Goal: Information Seeking & Learning: Learn about a topic

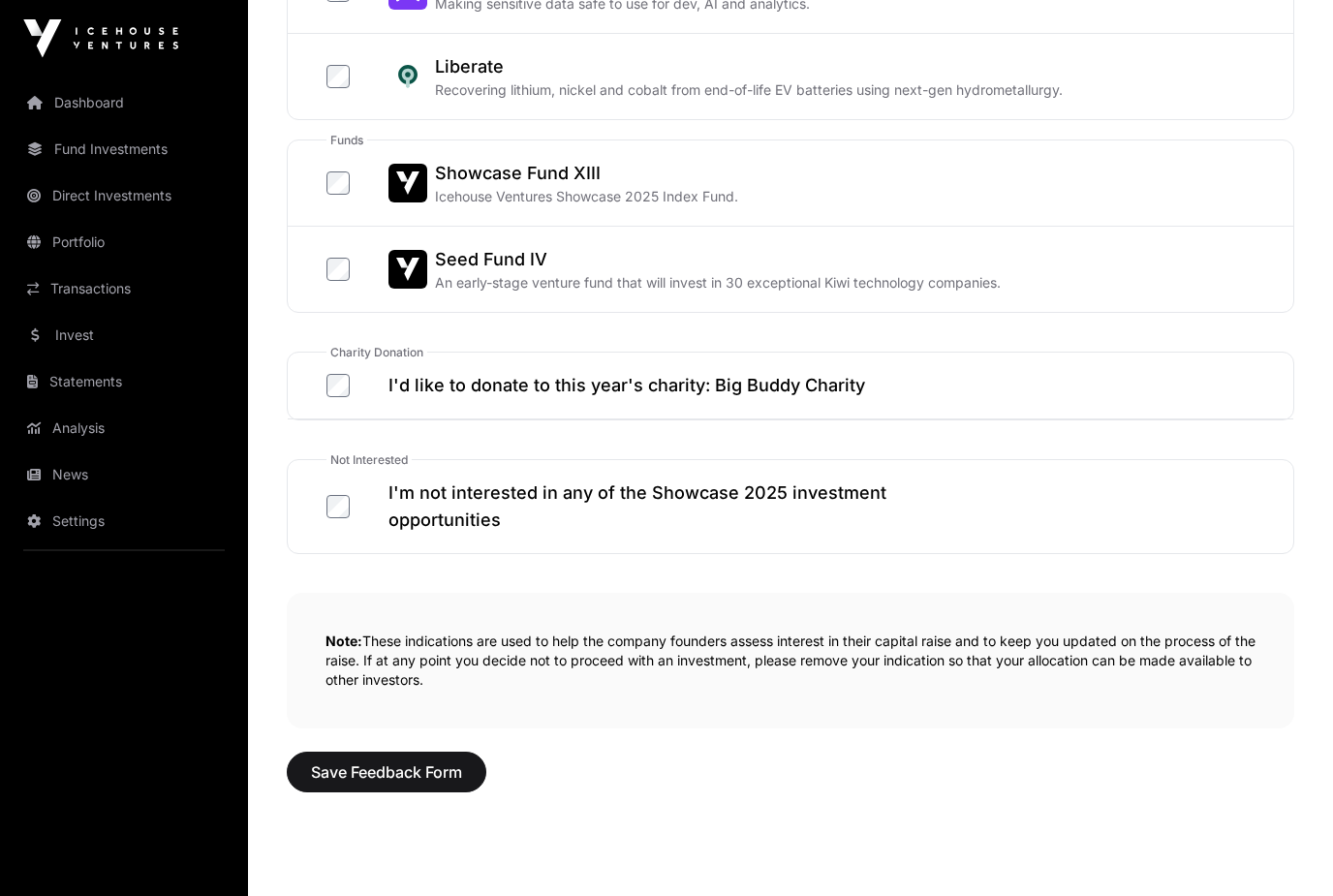
scroll to position [1031, 0]
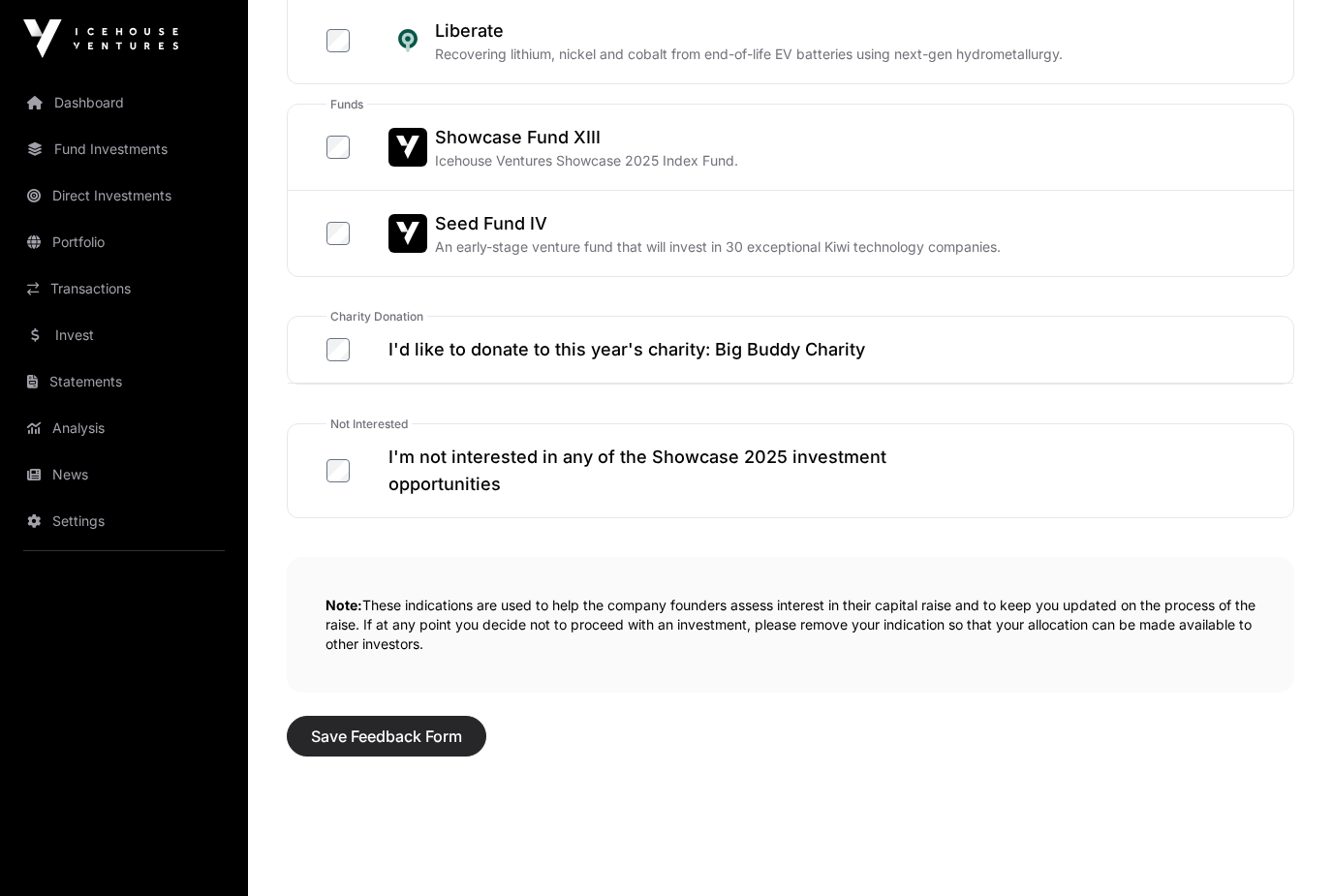
click at [398, 743] on span "Save Feedback Form" at bounding box center [387, 735] width 151 height 23
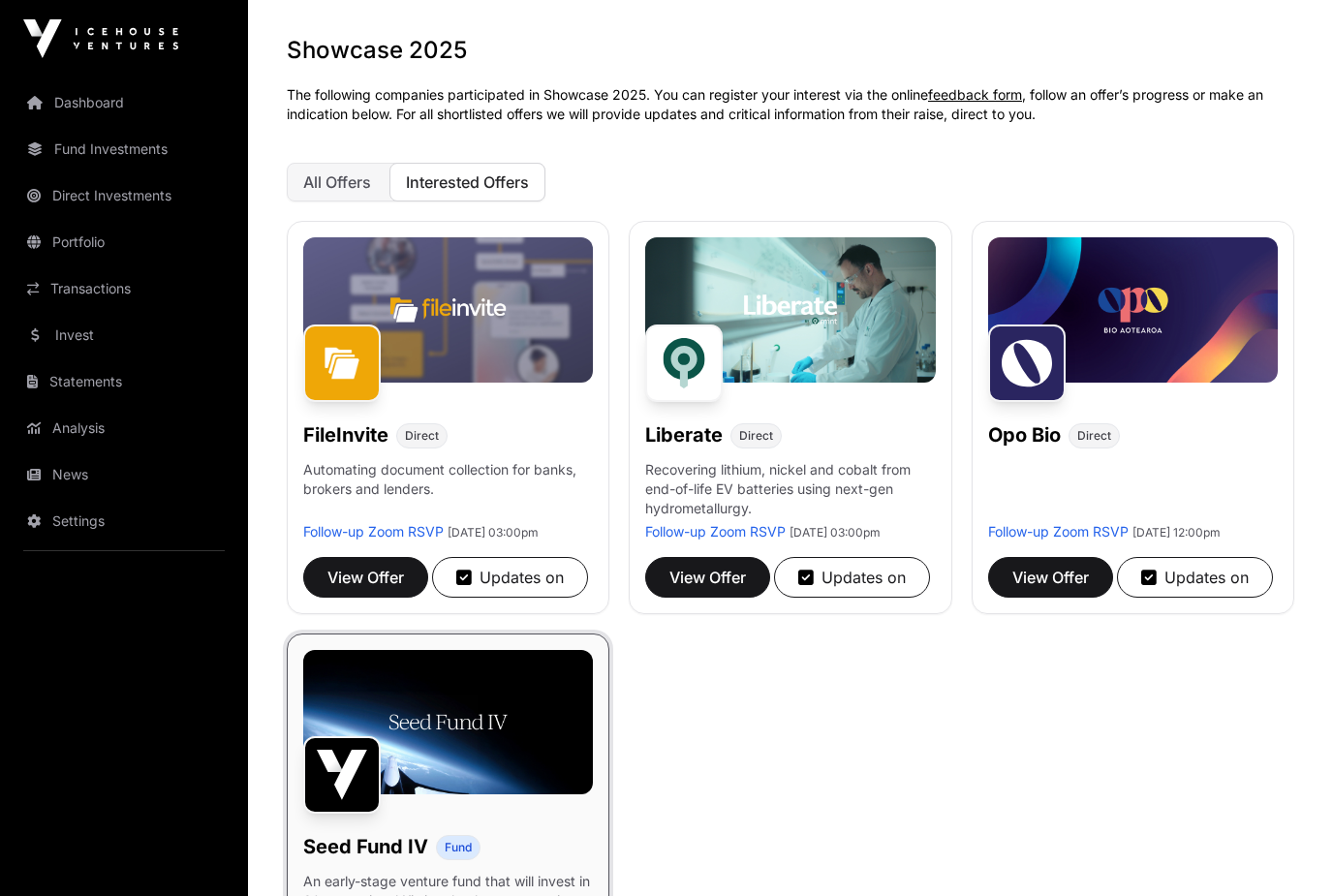
scroll to position [168, 0]
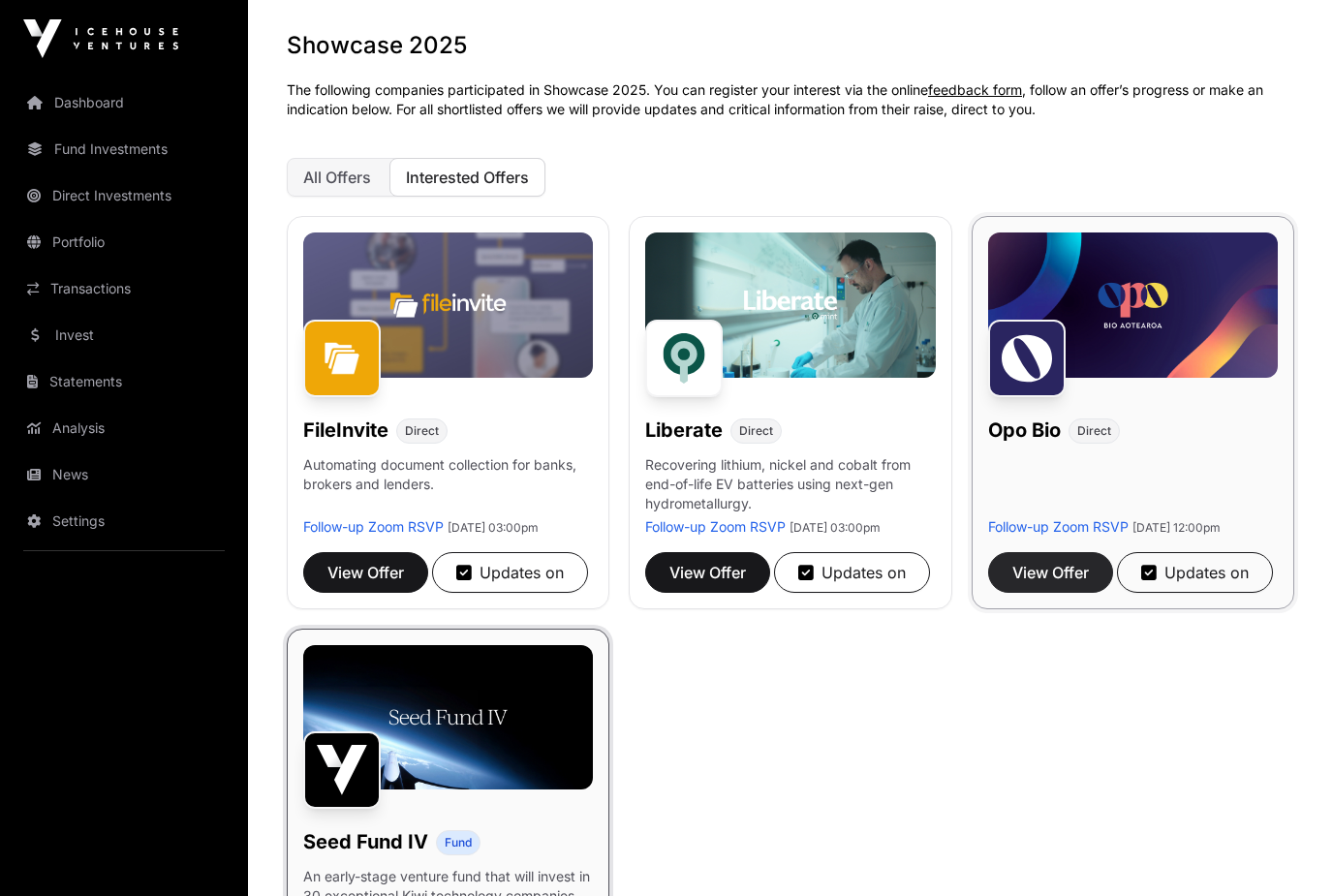
click at [1049, 584] on span "View Offer" at bounding box center [1050, 572] width 76 height 23
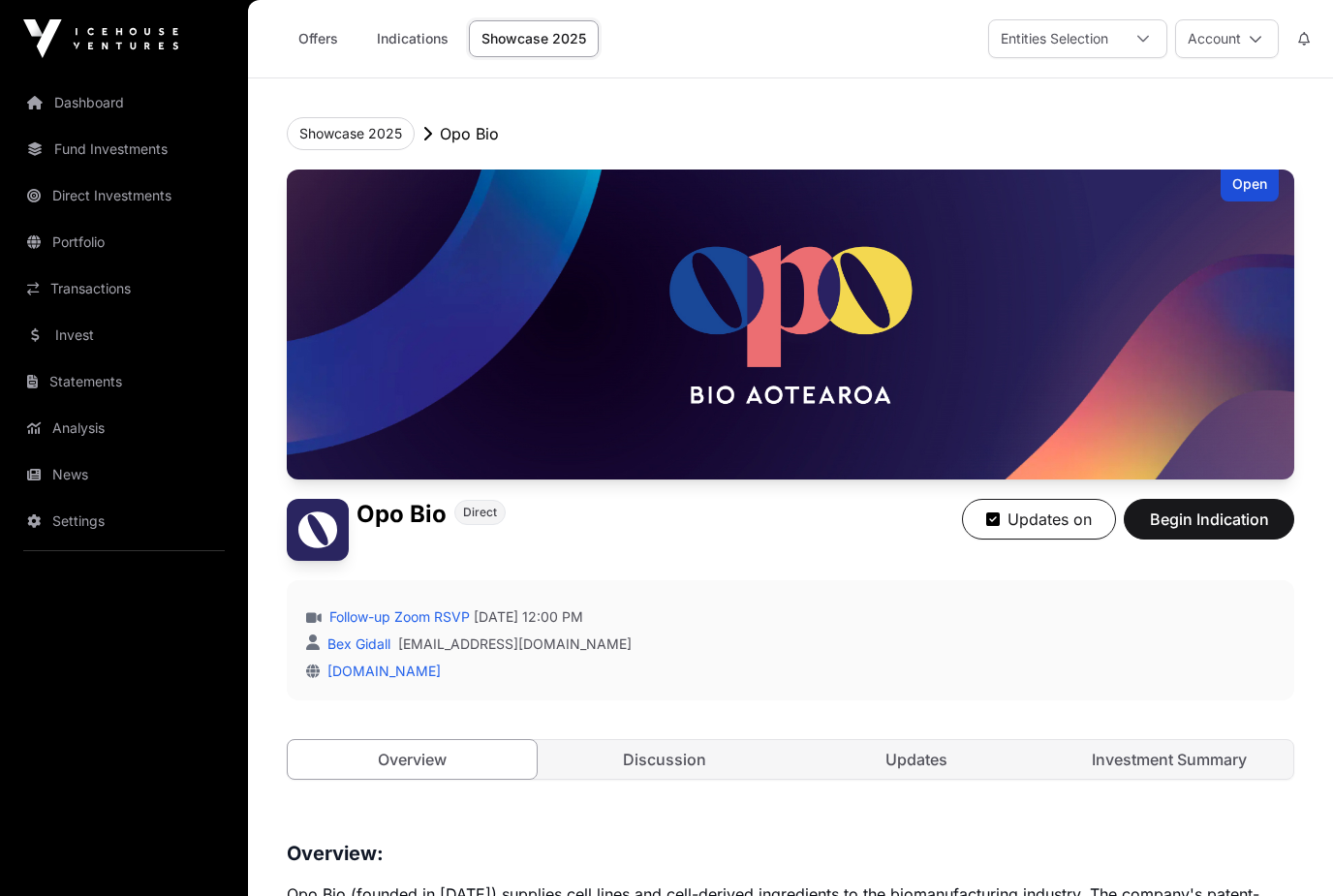
scroll to position [168, 0]
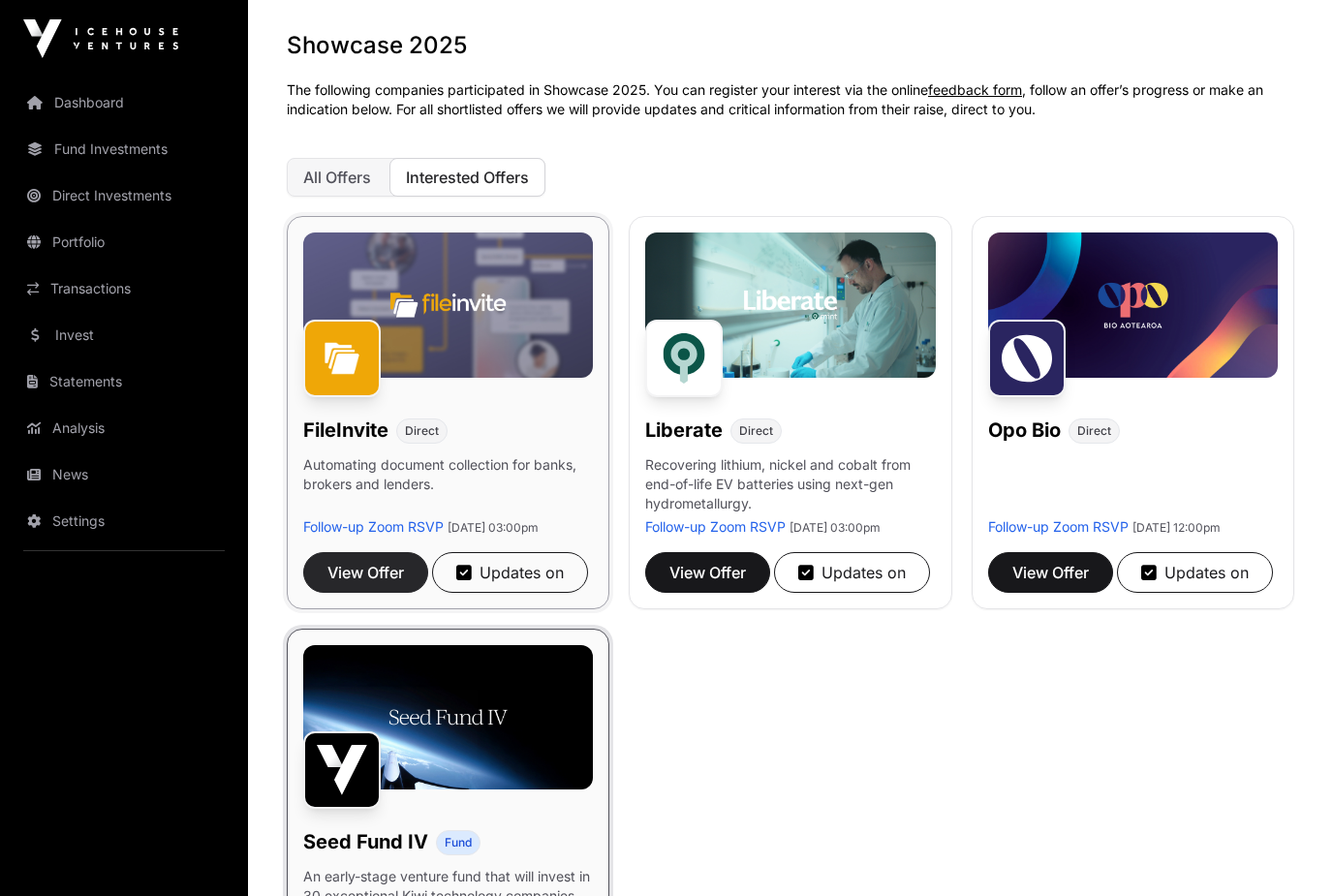
click at [353, 584] on span "View Offer" at bounding box center [365, 572] width 76 height 23
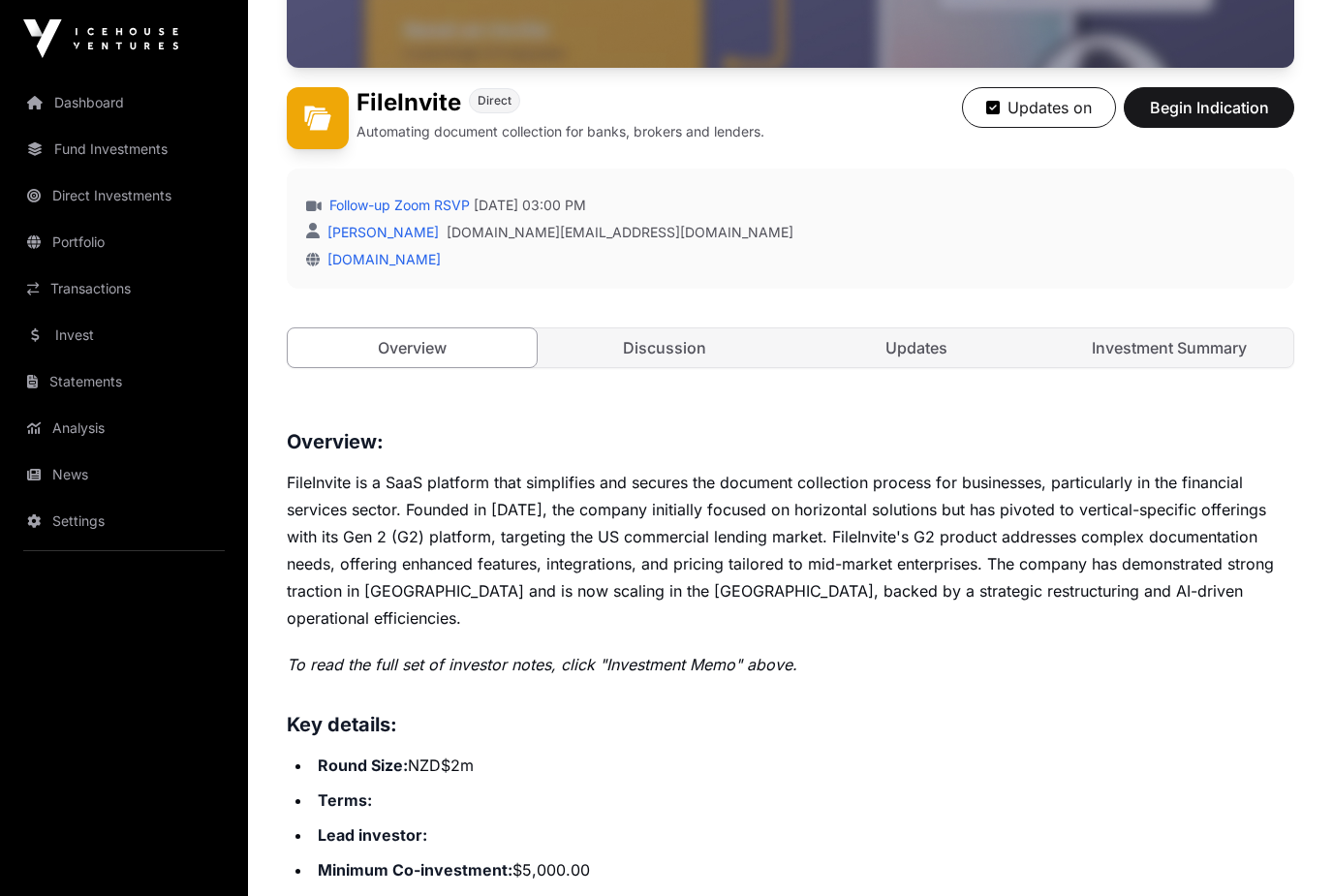
scroll to position [410, 0]
click at [698, 356] on link "Discussion" at bounding box center [664, 348] width 249 height 39
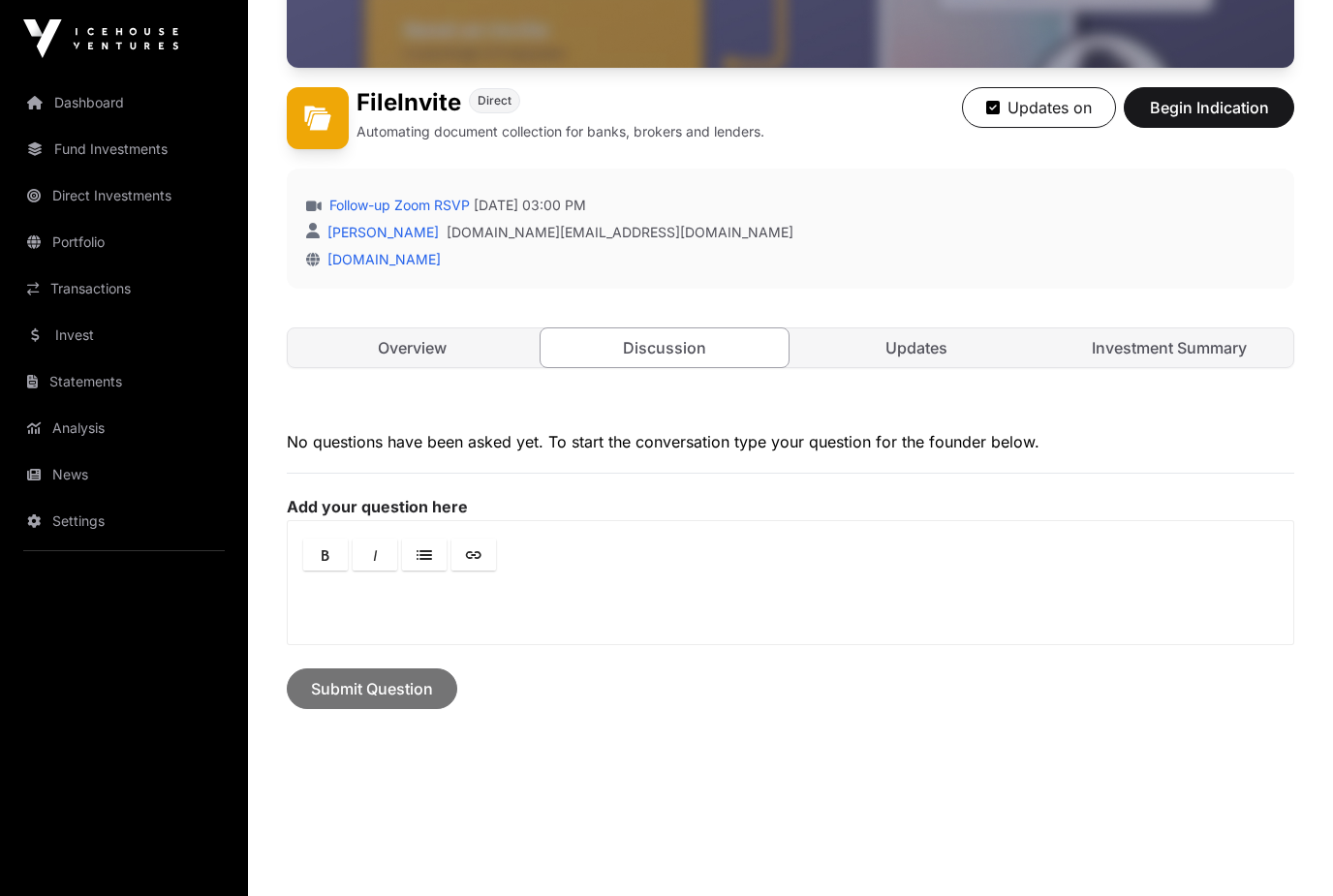
scroll to position [389, 0]
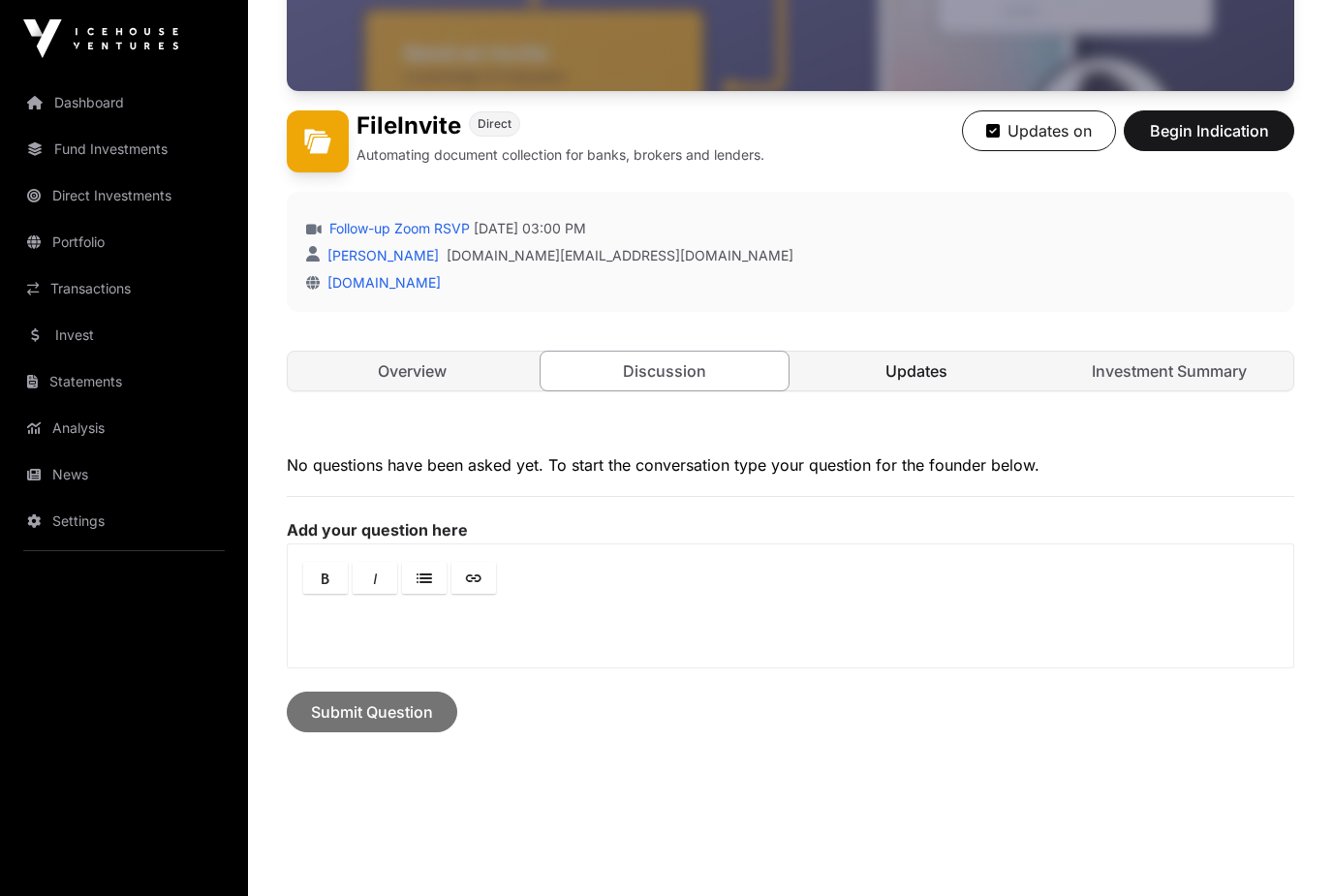
click at [959, 376] on link "Updates" at bounding box center [916, 371] width 249 height 39
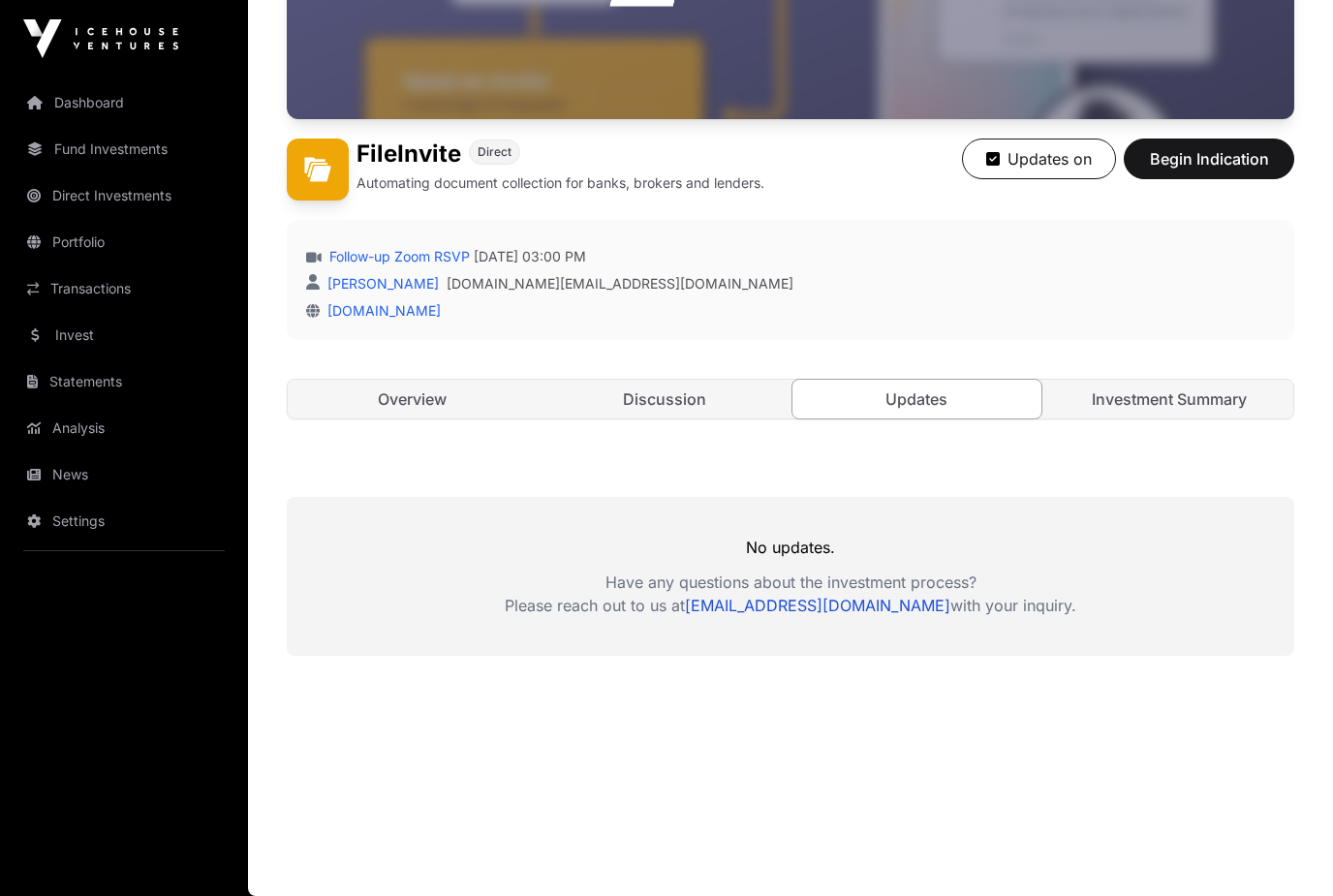
scroll to position [360, 0]
click at [1223, 401] on link "Investment Summary" at bounding box center [1168, 398] width 249 height 39
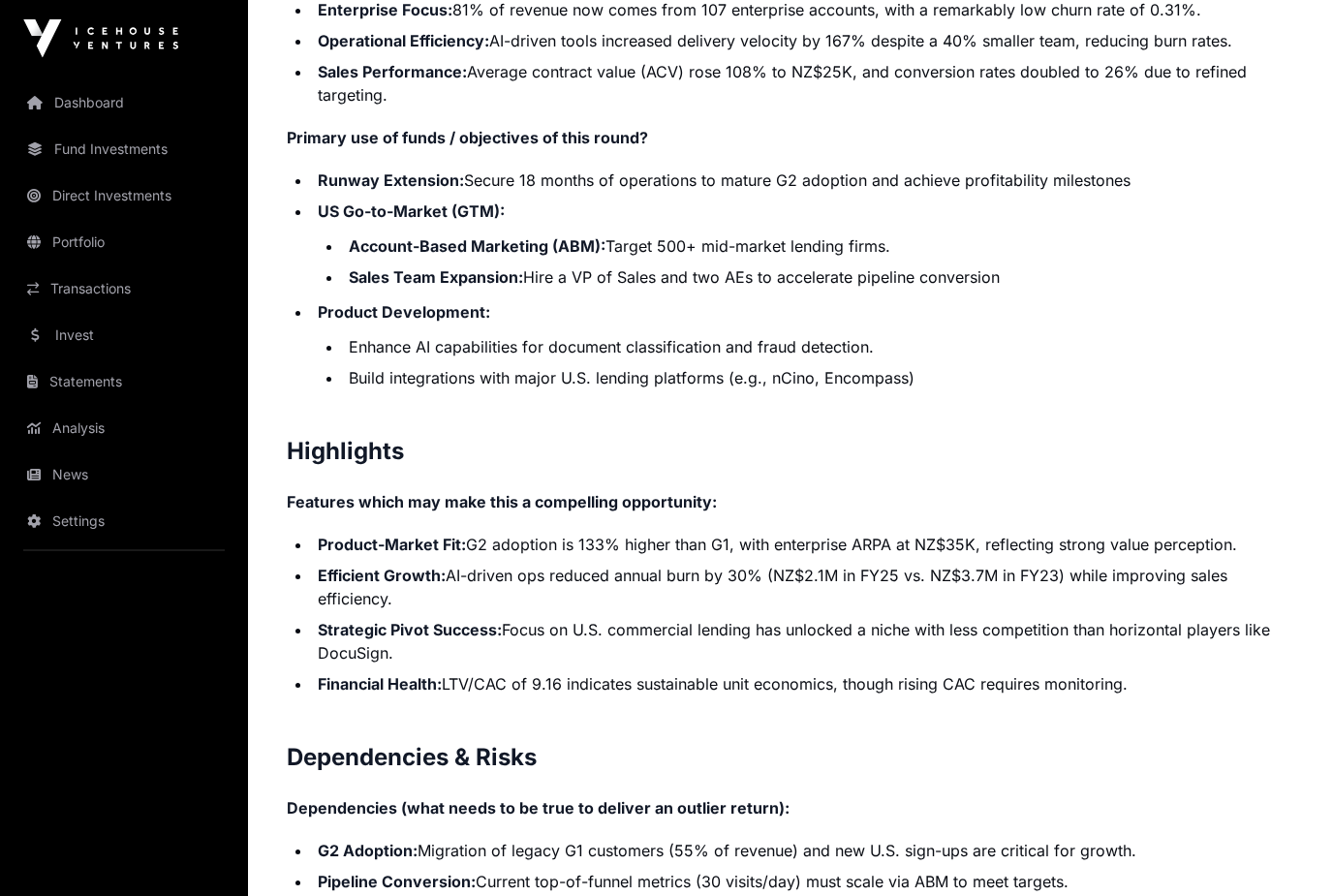
scroll to position [3489, 0]
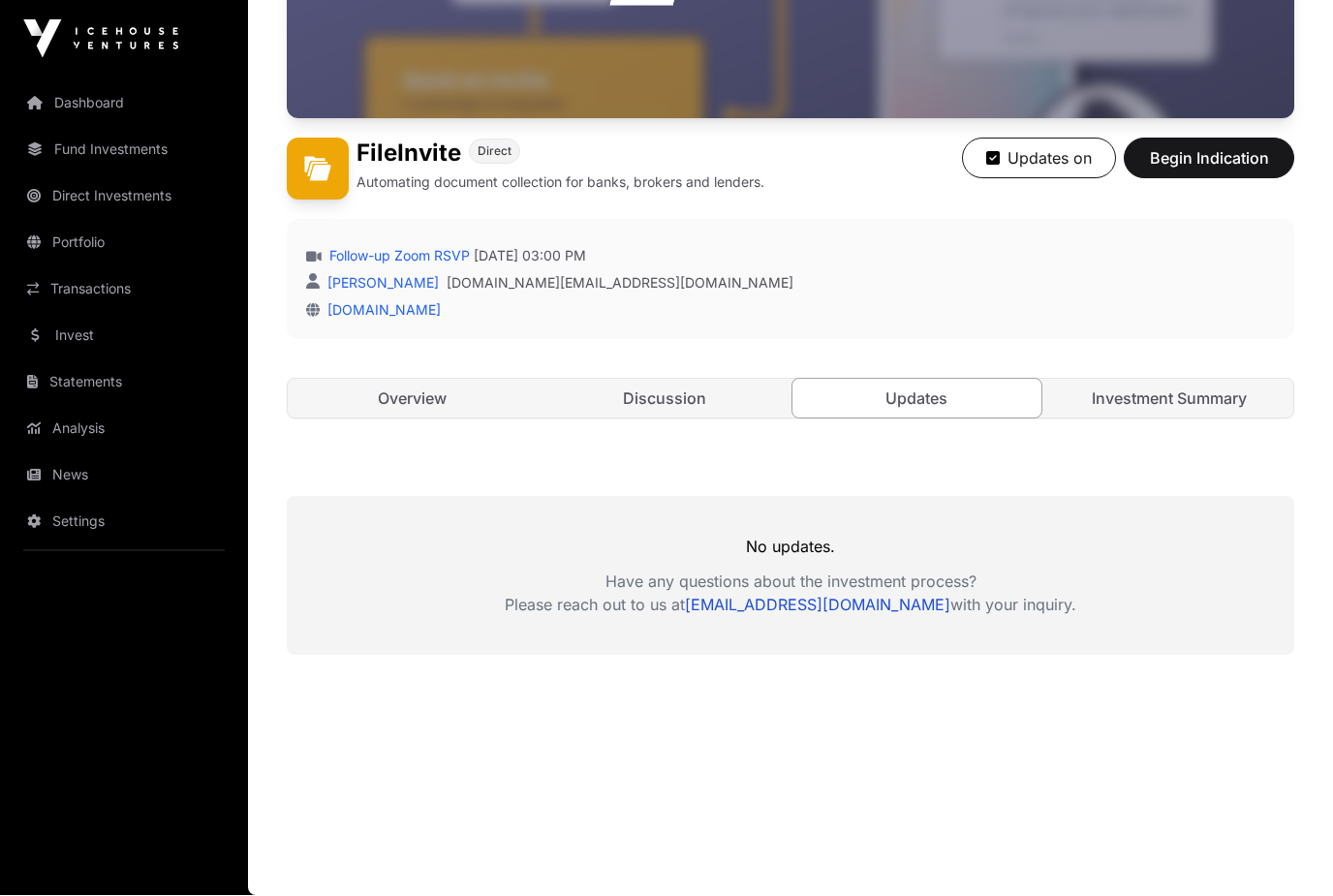
scroll to position [360, 0]
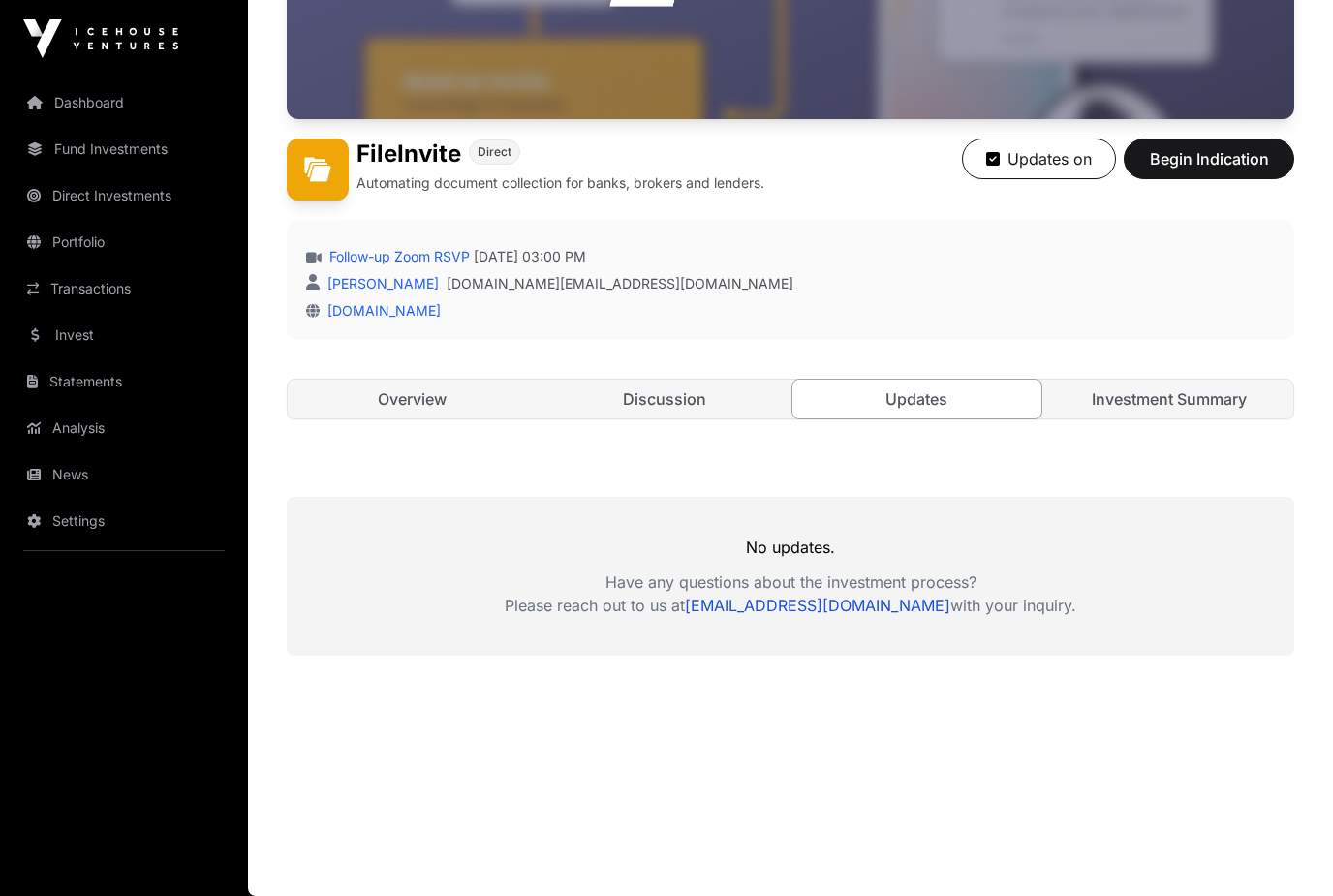
scroll to position [389, 0]
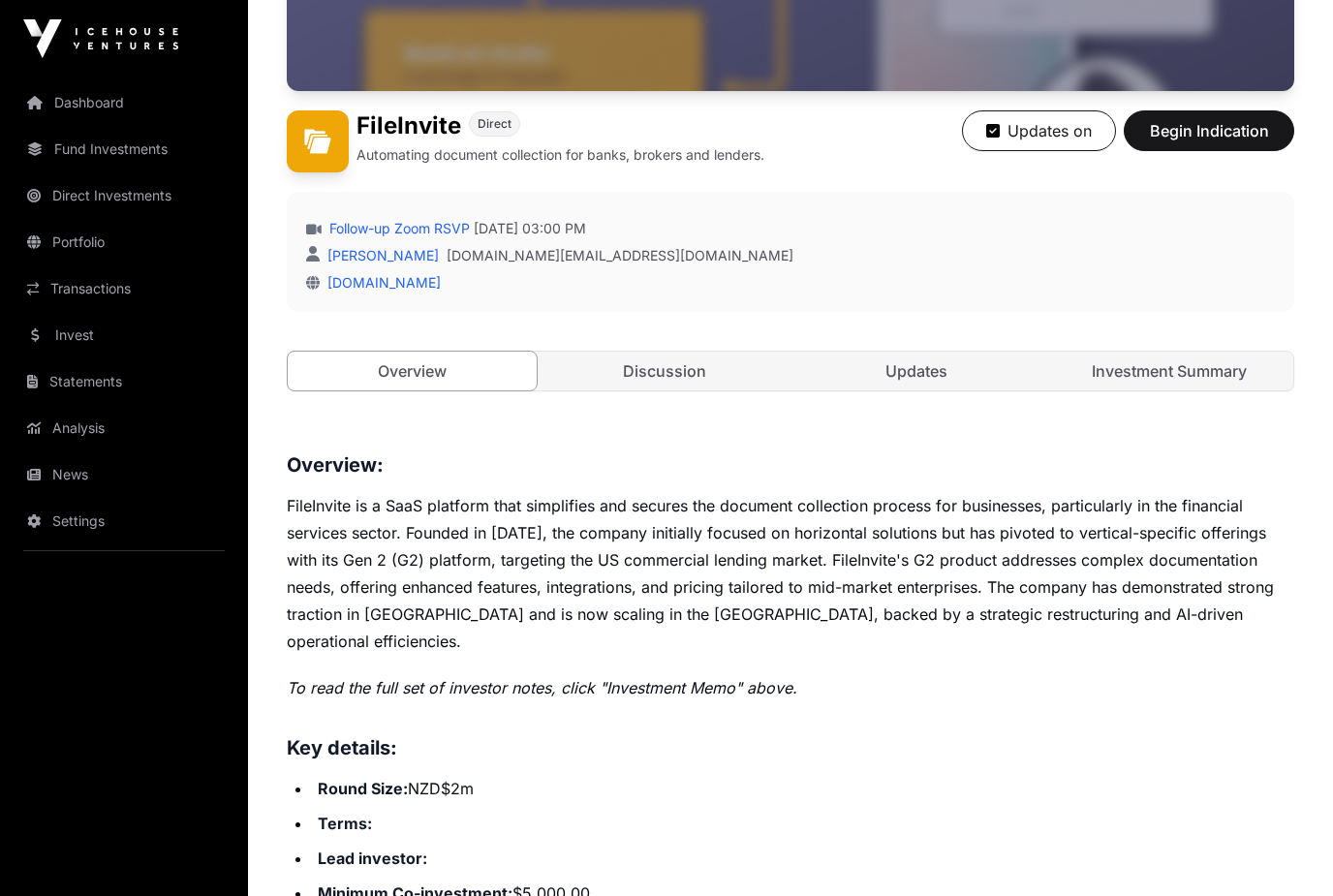
scroll to position [411, 0]
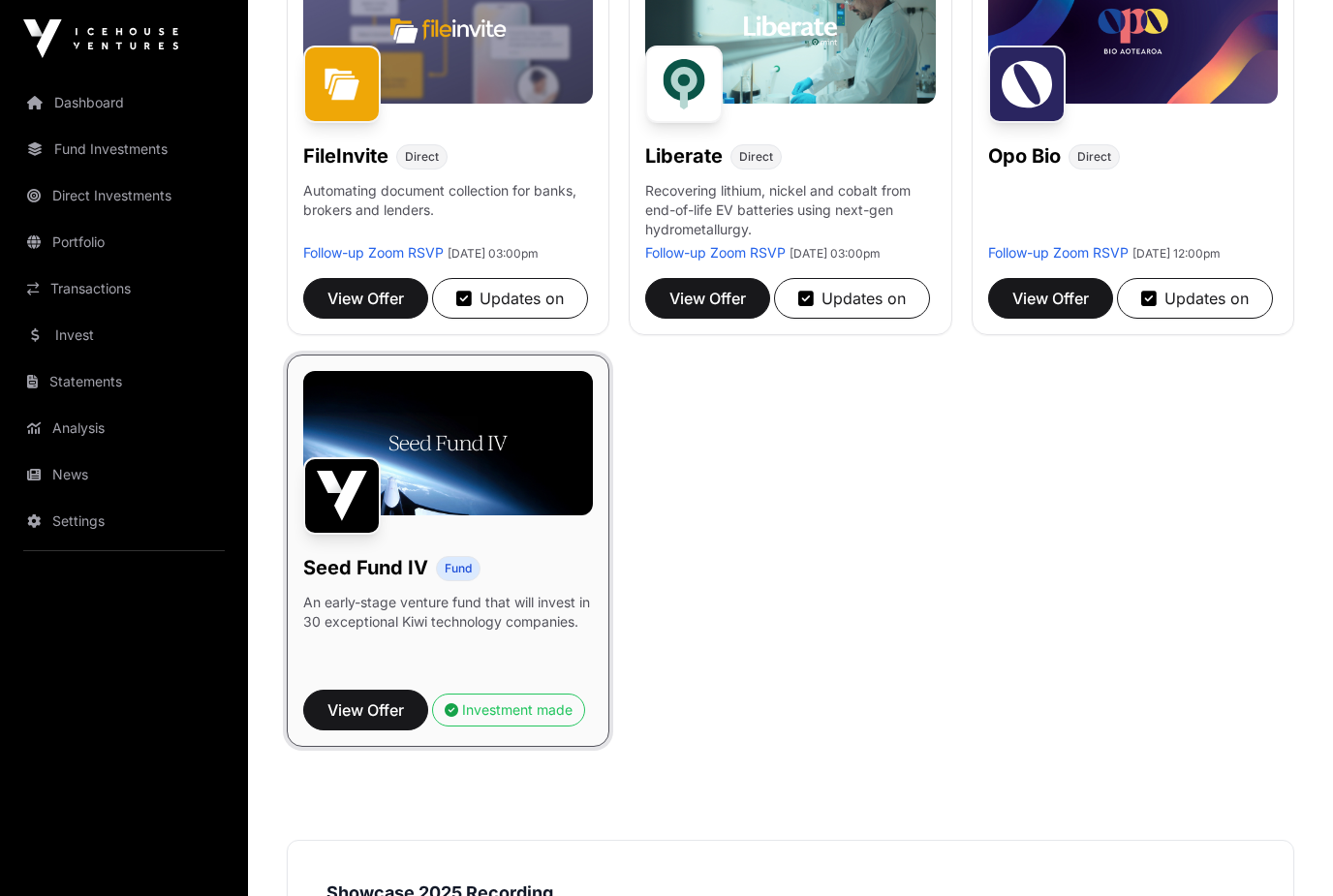
scroll to position [442, 0]
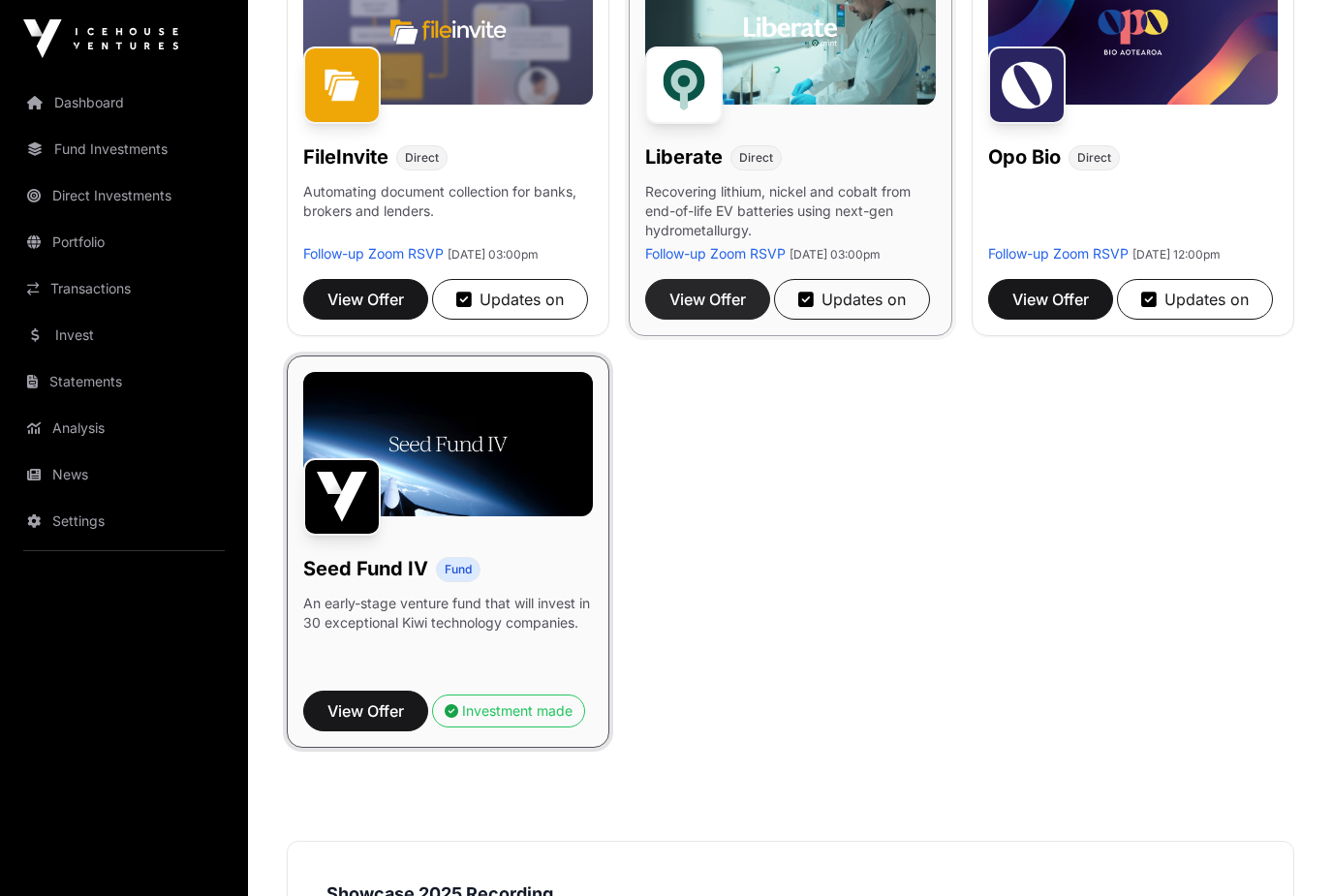
click at [707, 311] on span "View Offer" at bounding box center [707, 298] width 76 height 23
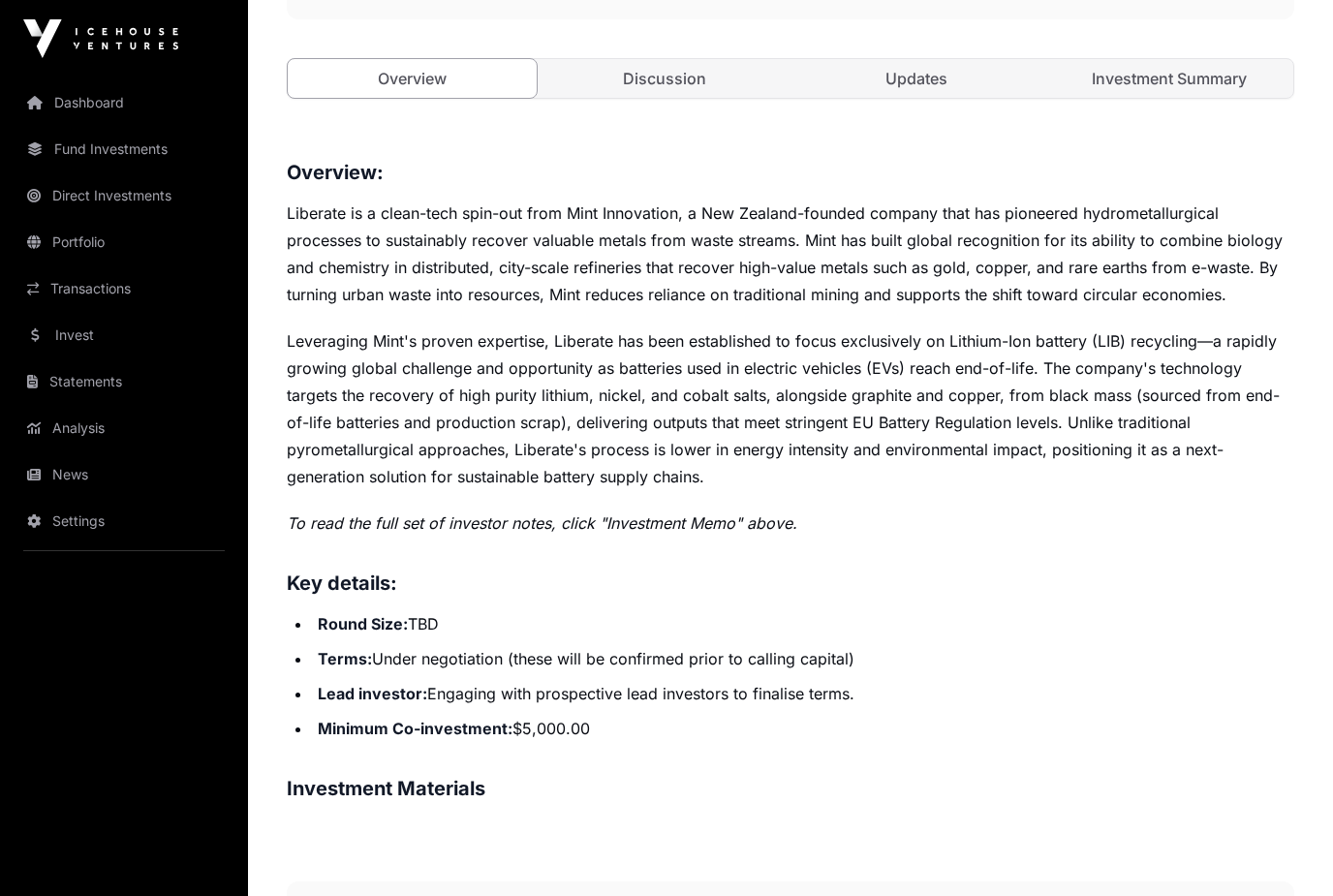
scroll to position [692, 0]
click at [1237, 83] on link "Investment Summary" at bounding box center [1168, 79] width 249 height 39
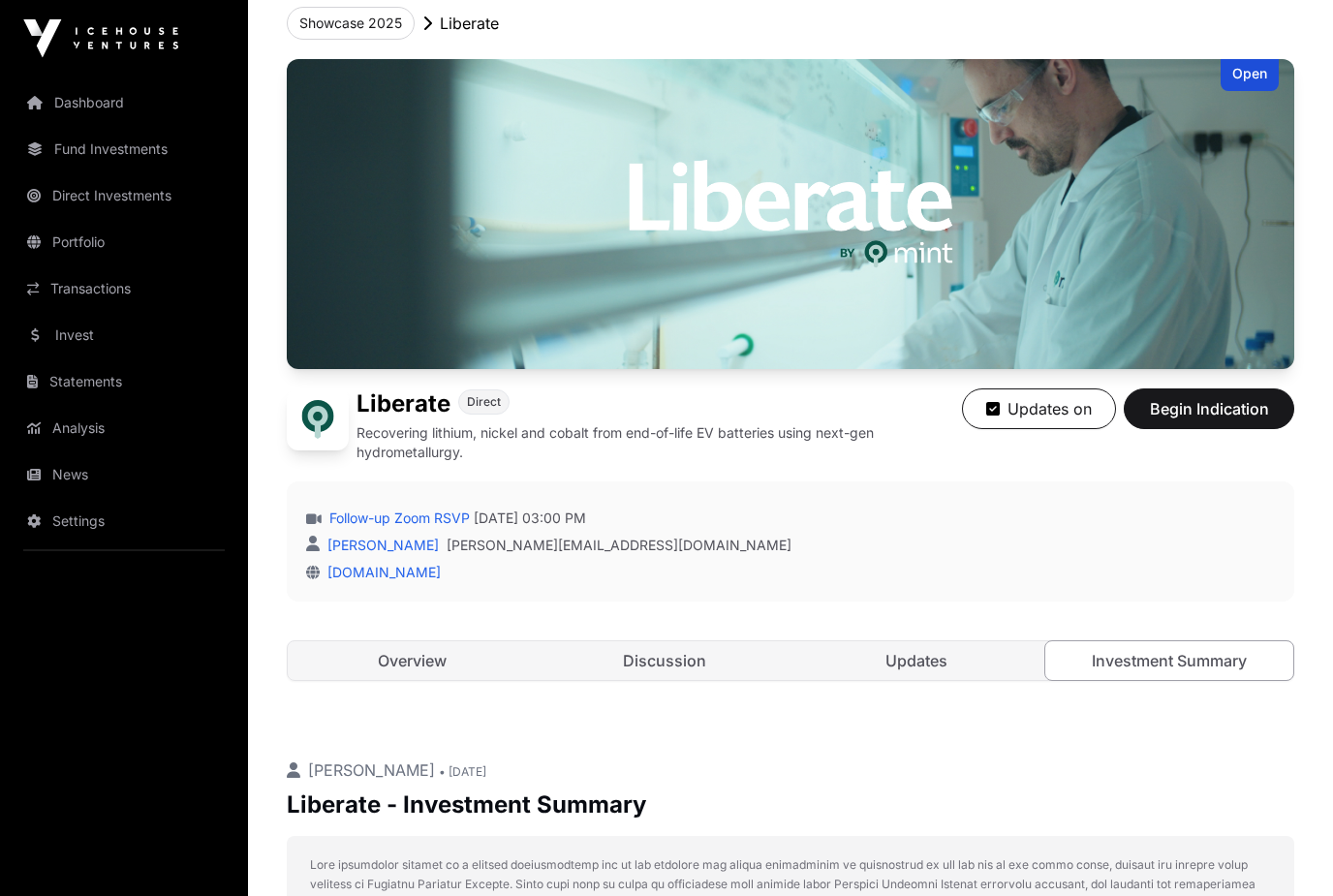
scroll to position [102, 0]
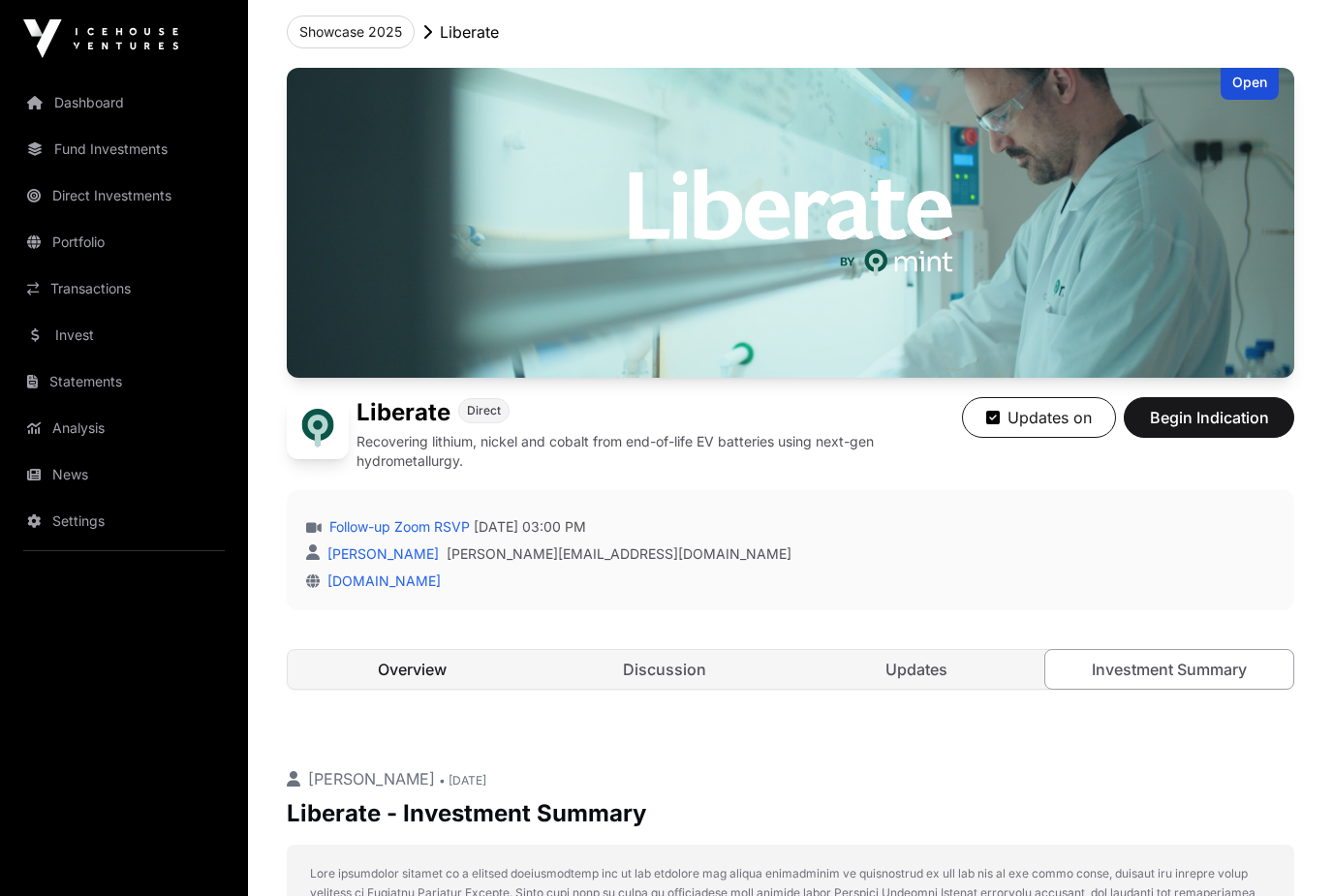
click at [425, 673] on link "Overview" at bounding box center [411, 669] width 249 height 39
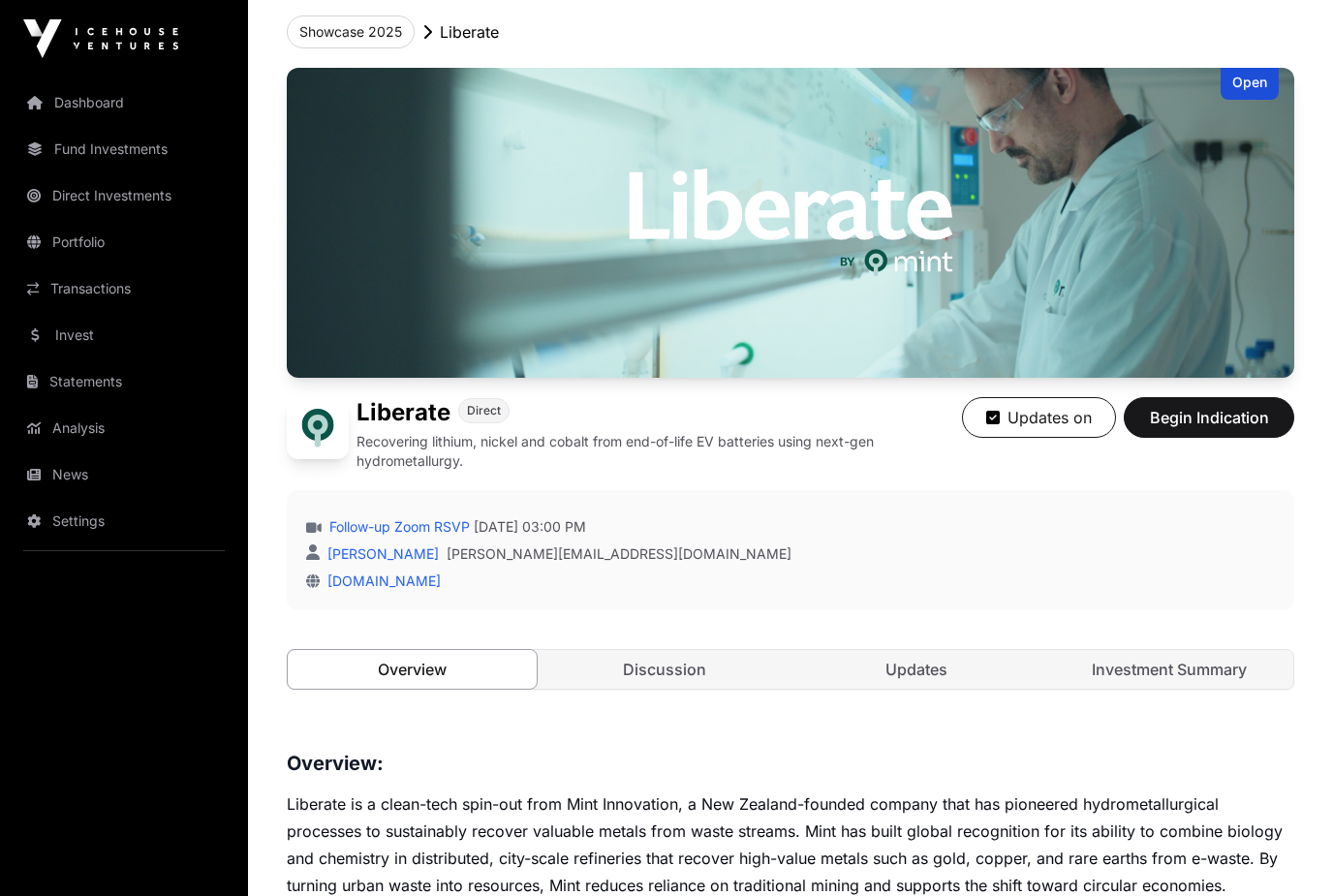
click at [446, 675] on link "Overview" at bounding box center [411, 669] width 251 height 41
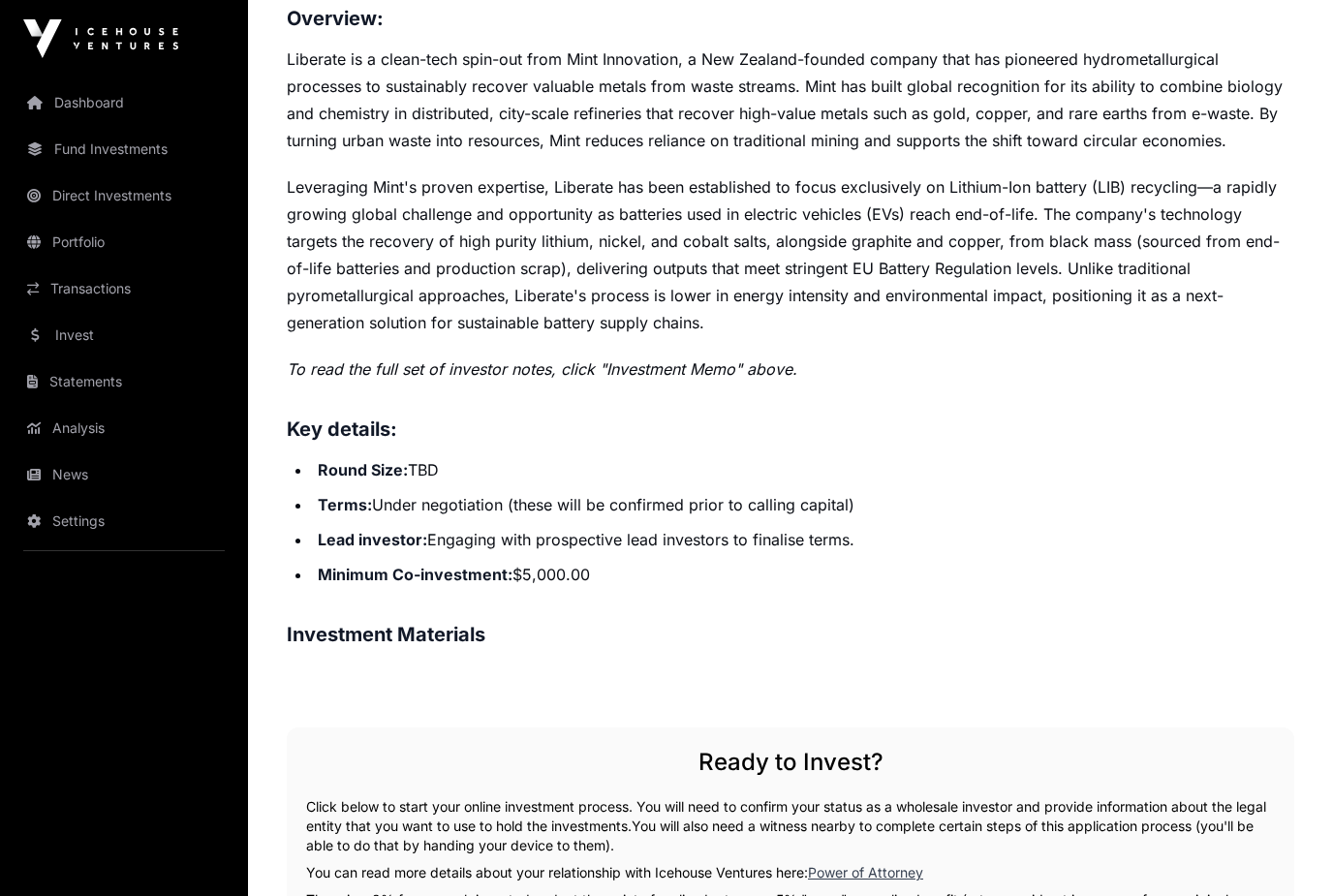
scroll to position [845, 0]
